Goal: Use online tool/utility: Utilize a website feature to perform a specific function

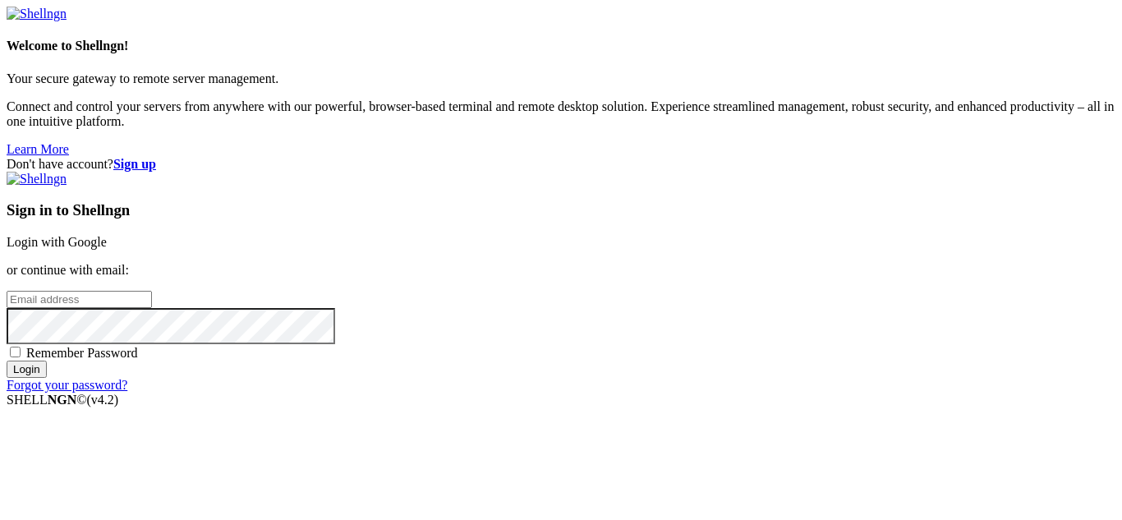
click at [107, 235] on link "Login with Google" at bounding box center [57, 242] width 100 height 14
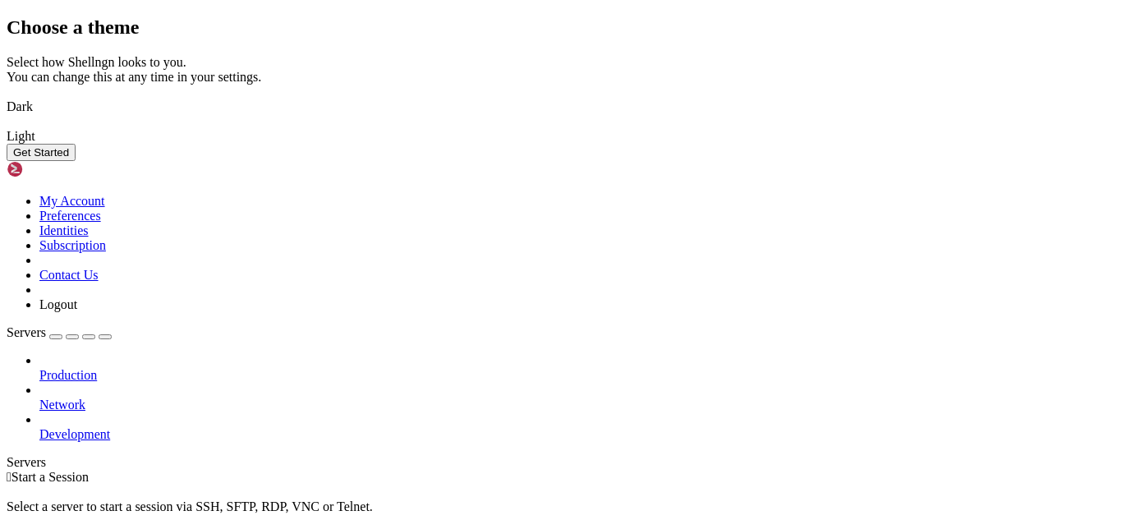
click at [926, 161] on div "Choose a theme Select how Shellngn looks to you. You can change this at any tim…" at bounding box center [561, 88] width 1108 height 145
click at [76, 161] on button "Get Started" at bounding box center [41, 152] width 69 height 17
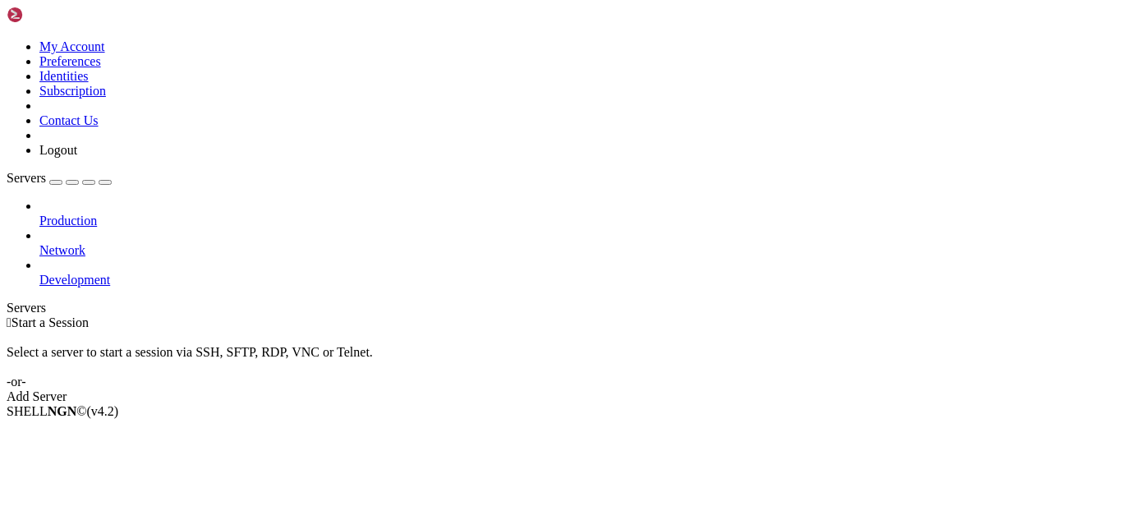
click at [7, 39] on icon at bounding box center [7, 39] width 0 height 0
click at [77, 157] on link "Logout" at bounding box center [58, 150] width 38 height 14
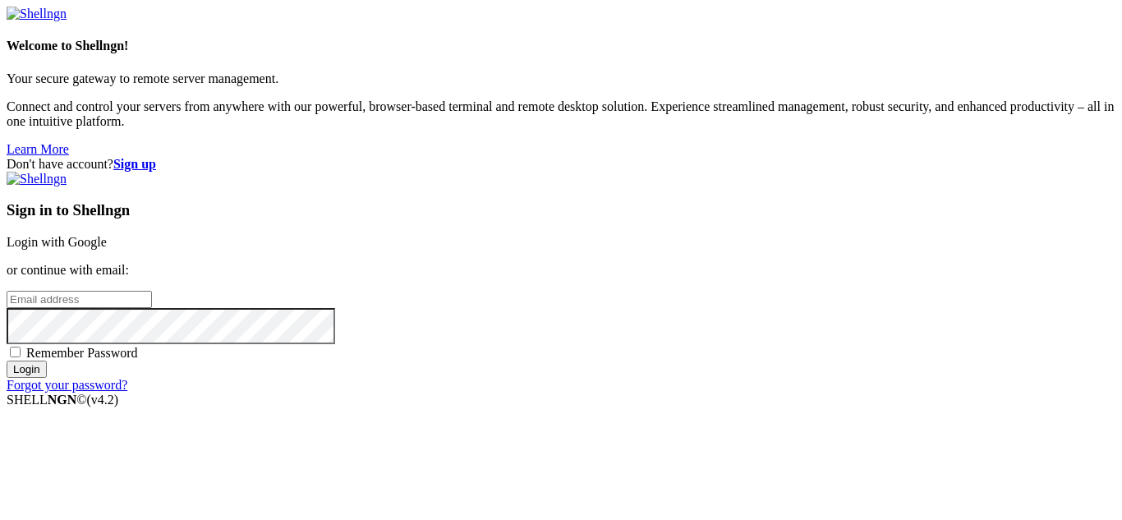
click at [639, 195] on div "Sign in to Shellngn Login with Google or continue with email: Remember Password…" at bounding box center [561, 282] width 1108 height 221
click at [107, 235] on link "Login with Google" at bounding box center [57, 242] width 100 height 14
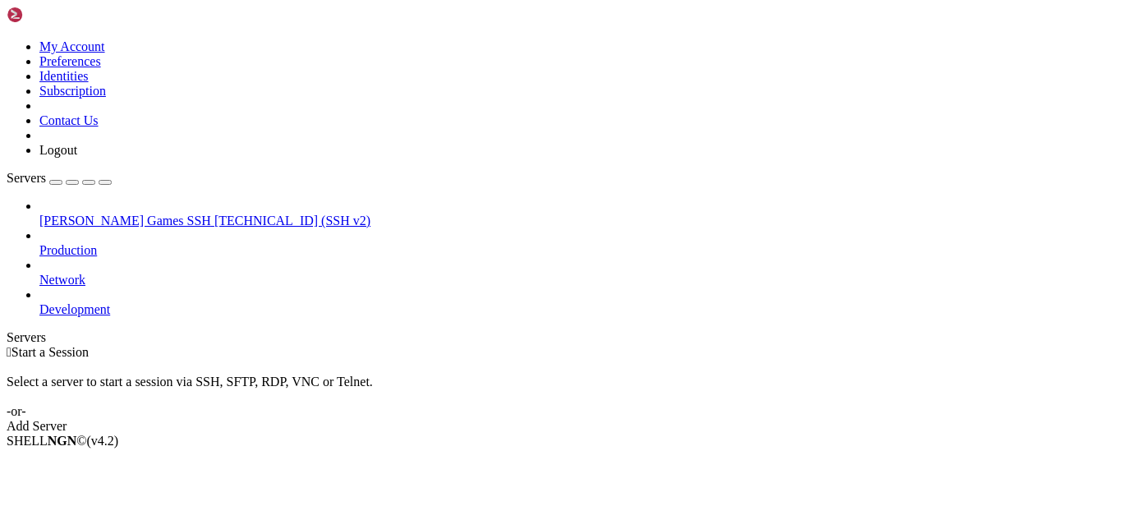
click at [78, 213] on span "[PERSON_NAME] Games SSH" at bounding box center [125, 220] width 172 height 14
click at [214, 213] on span "[TECHNICAL_ID] (SSH v2)" at bounding box center [292, 220] width 156 height 14
